Goal: Task Accomplishment & Management: Use online tool/utility

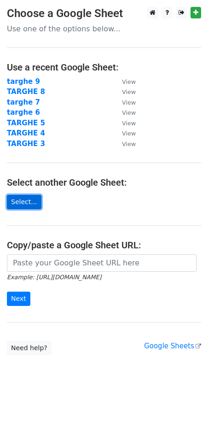
click at [26, 201] on link "Select..." at bounding box center [24, 202] width 35 height 14
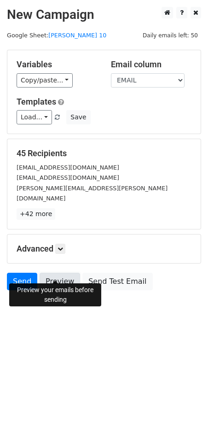
click at [59, 273] on link "Preview" at bounding box center [60, 282] width 41 height 18
click at [66, 273] on link "Preview" at bounding box center [60, 282] width 41 height 18
click at [12, 273] on link "Send" at bounding box center [22, 282] width 30 height 18
